Goal: Find contact information: Find contact information

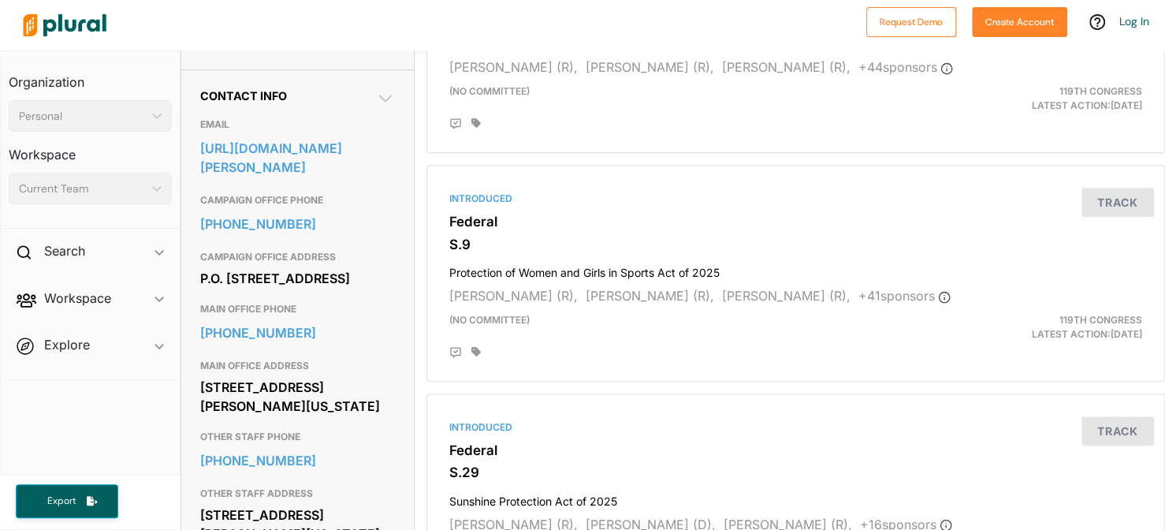
scroll to position [552, 0]
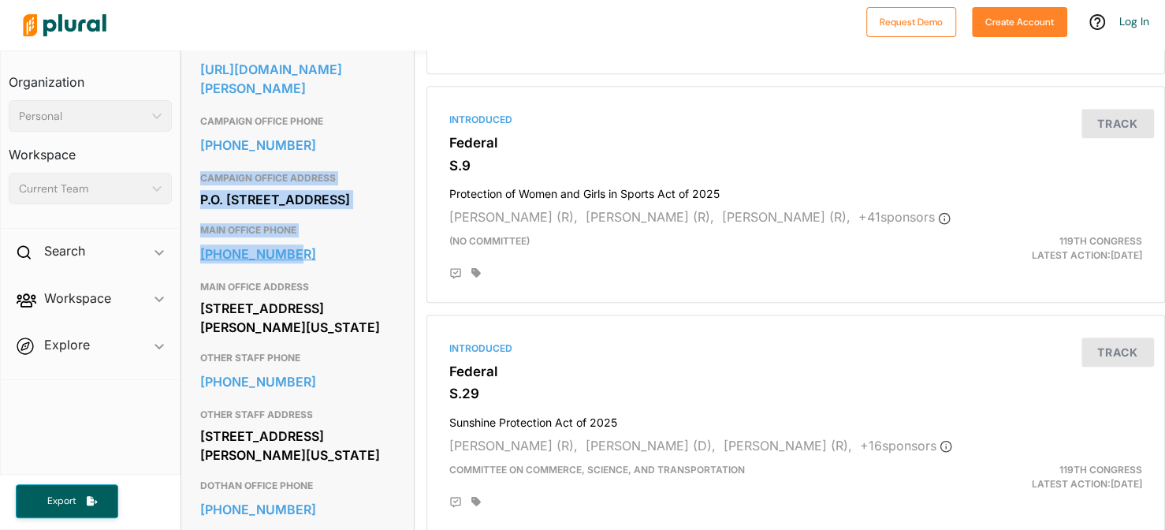
drag, startPoint x: 199, startPoint y: 203, endPoint x: 339, endPoint y: 292, distance: 165.7
click at [370, 211] on div "P.O. [STREET_ADDRESS]" at bounding box center [297, 200] width 195 height 24
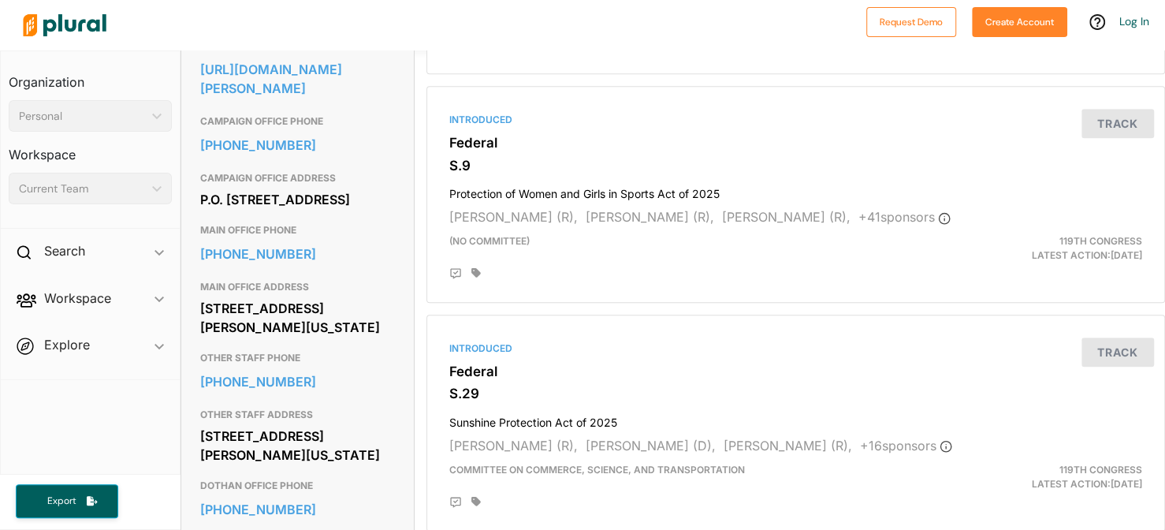
drag, startPoint x: 198, startPoint y: 151, endPoint x: 375, endPoint y: 256, distance: 206.4
copy div "CAMPAIGN OFFICE PHONE [PHONE_NUMBER] CAMPAIGN OFFICE ADDRESS P.O. [STREET_ADDRE…"
click at [597, 143] on h3 "Federal" at bounding box center [795, 143] width 693 height 16
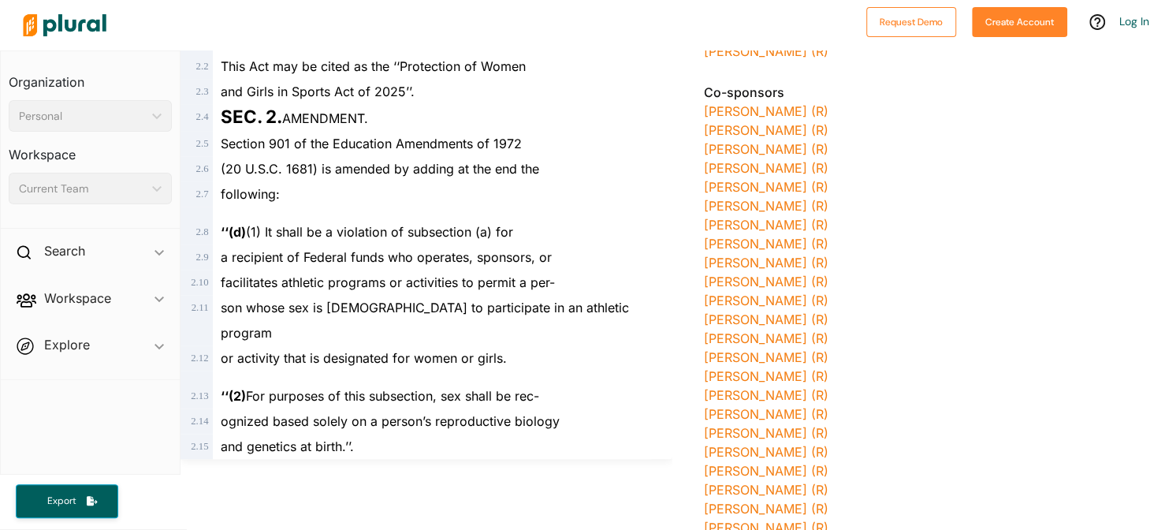
scroll to position [473, 0]
